Goal: Information Seeking & Learning: Get advice/opinions

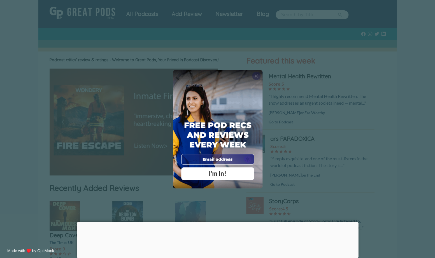
click at [258, 76] on span "X" at bounding box center [256, 76] width 4 height 6
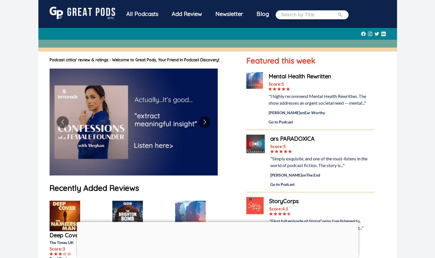
click at [144, 13] on div "All Podcasts" at bounding box center [142, 14] width 45 height 15
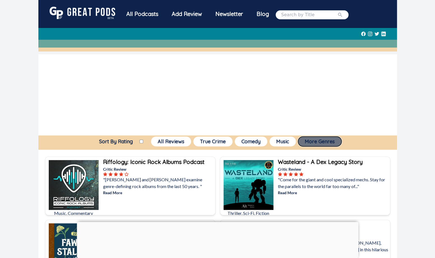
click at [337, 141] on button "More Genres" at bounding box center [319, 142] width 43 height 10
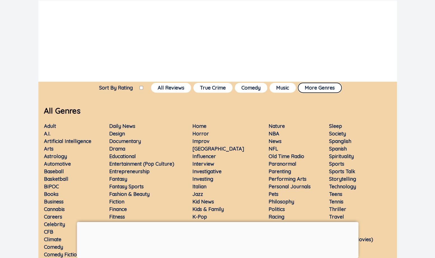
scroll to position [53, 0]
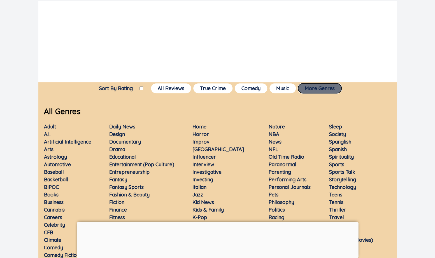
click at [325, 89] on button "More Genres" at bounding box center [319, 88] width 43 height 10
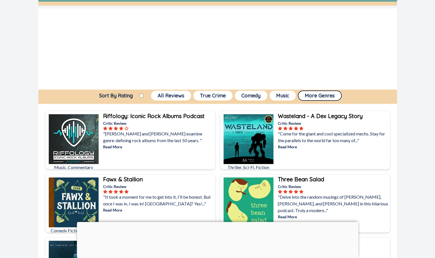
scroll to position [44, 0]
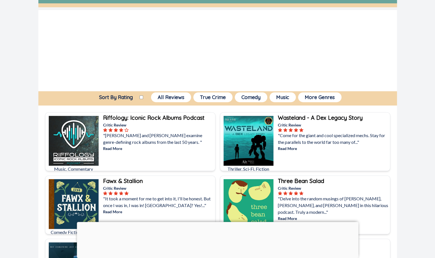
click at [141, 97] on input "Sort By Rating" at bounding box center [141, 97] width 4 height 4
checkbox input "true"
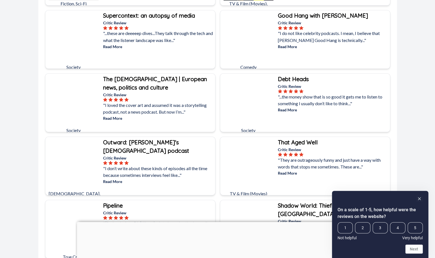
scroll to position [402, 0]
